Goal: Task Accomplishment & Management: Manage account settings

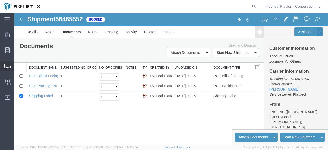
click at [0, 0] on span "Shipment Manager" at bounding box center [0, 0] width 0 height 0
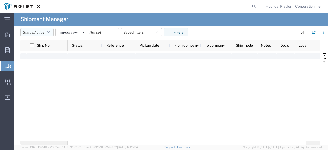
click at [37, 32] on span "Active" at bounding box center [39, 32] width 10 height 4
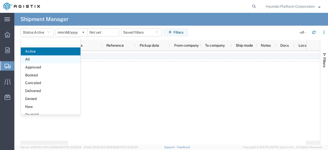
click at [43, 60] on span "All" at bounding box center [51, 59] width 60 height 8
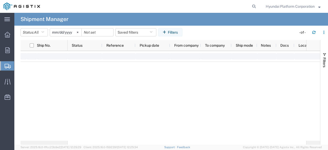
click at [38, 37] on agx-table-filter-chips "Status: All Active All Approved Booked Canceled Delivered Denied New On Hold Pe…" at bounding box center [156, 34] width 273 height 12
click at [38, 35] on button "Status: All" at bounding box center [33, 32] width 27 height 8
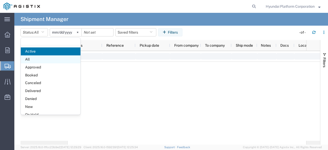
click at [34, 59] on span "All" at bounding box center [51, 59] width 60 height 8
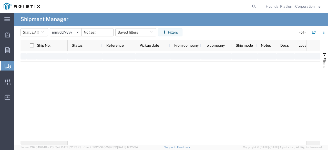
click at [37, 3] on img at bounding box center [22, 7] width 36 height 8
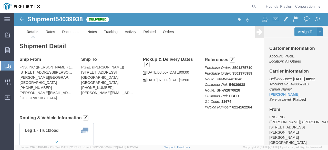
click at [0, 0] on span "Shipment Manager" at bounding box center [0, 0] width 0 height 0
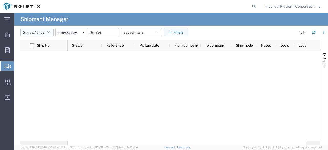
click at [43, 33] on span "Active" at bounding box center [39, 32] width 10 height 4
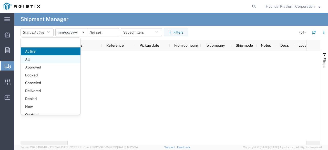
click at [43, 58] on span "All" at bounding box center [51, 59] width 60 height 8
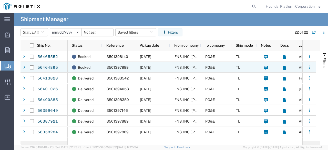
click at [146, 69] on span "[DATE]" at bounding box center [145, 67] width 11 height 4
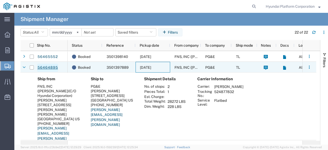
click at [41, 69] on link "56464895" at bounding box center [47, 67] width 21 height 8
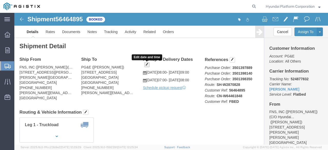
click span "button"
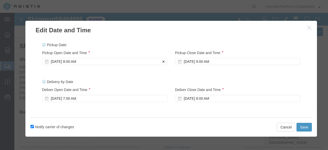
click div "[DATE] 8:00 AM"
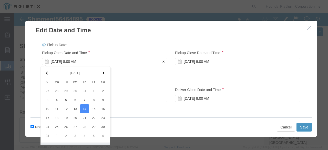
scroll to position [18, 0]
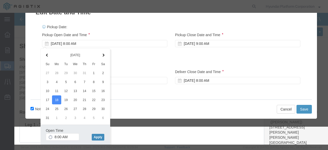
click button "Apply"
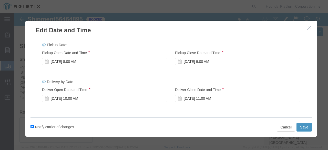
scroll to position [0, 0]
click div "[DATE] 10:00 AM"
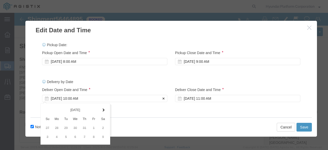
scroll to position [55, 0]
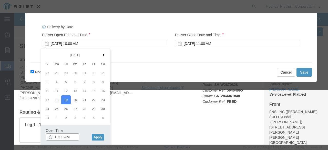
click input "10:00 AM"
type input "8:00 AM"
click button "Apply"
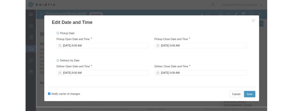
scroll to position [0, 0]
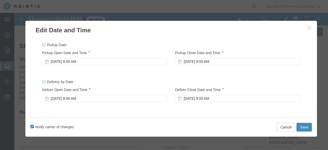
click button "Save"
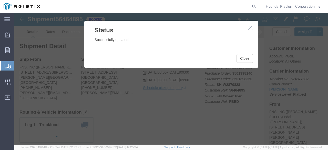
click button "button"
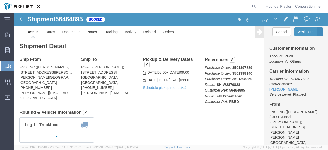
click span "56464895"
copy span "56464895"
